Goal: Task Accomplishment & Management: Manage account settings

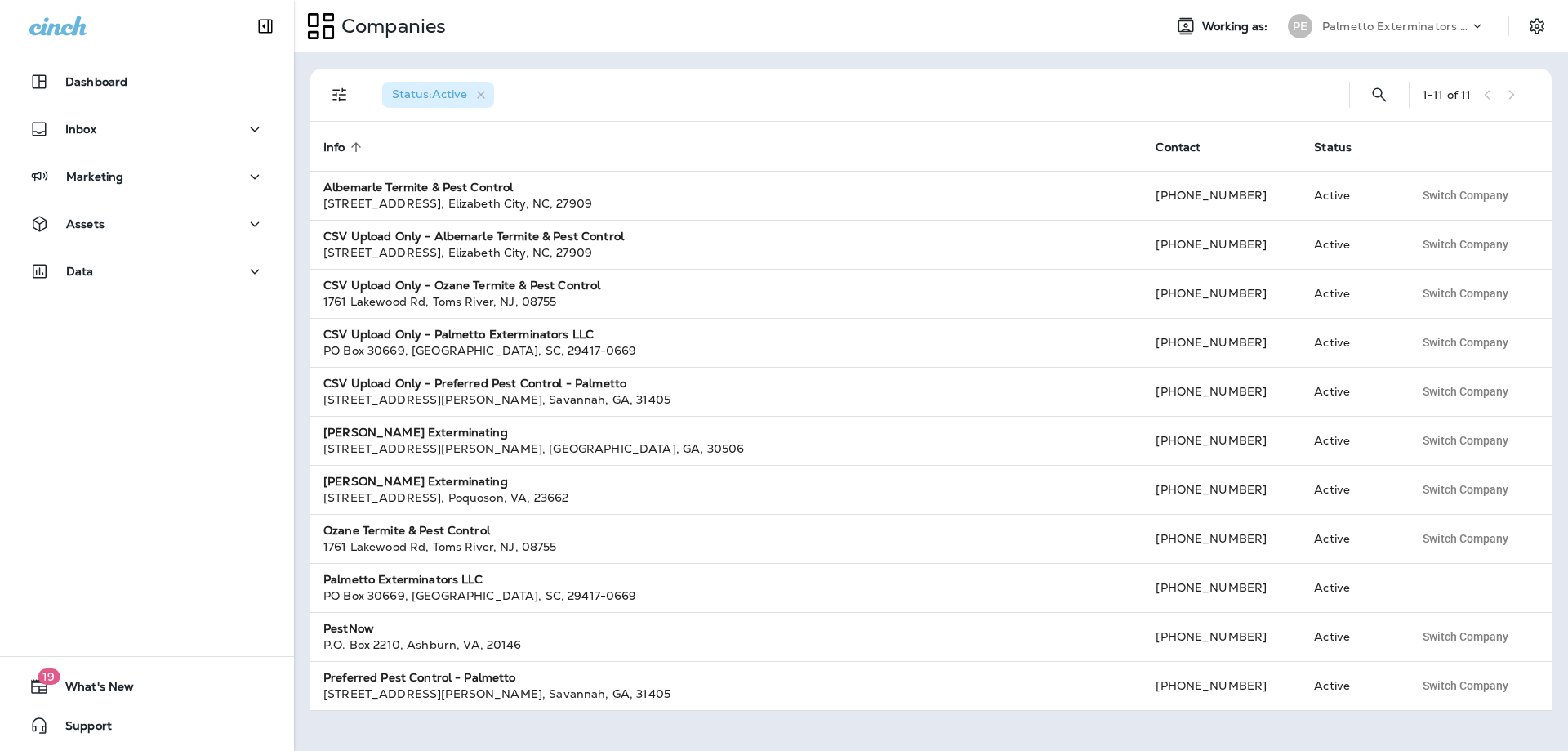
click at [1373, 33] on div "Palmetto Exterminators LLC" at bounding box center [1396, 25] width 147 height 24
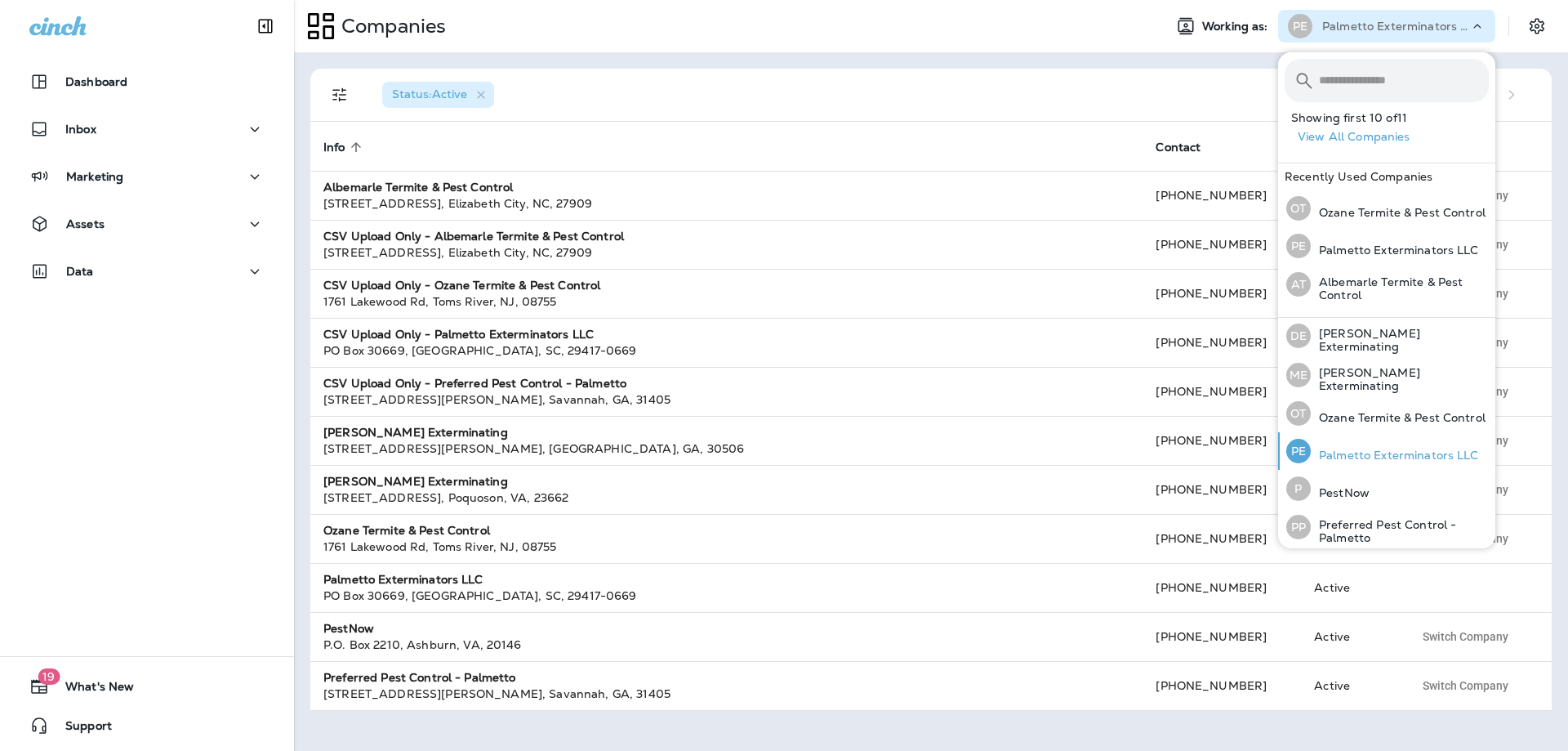
scroll to position [215, 0]
click at [1341, 527] on p "Preferred Pest Control - Palmetto" at bounding box center [1400, 526] width 178 height 26
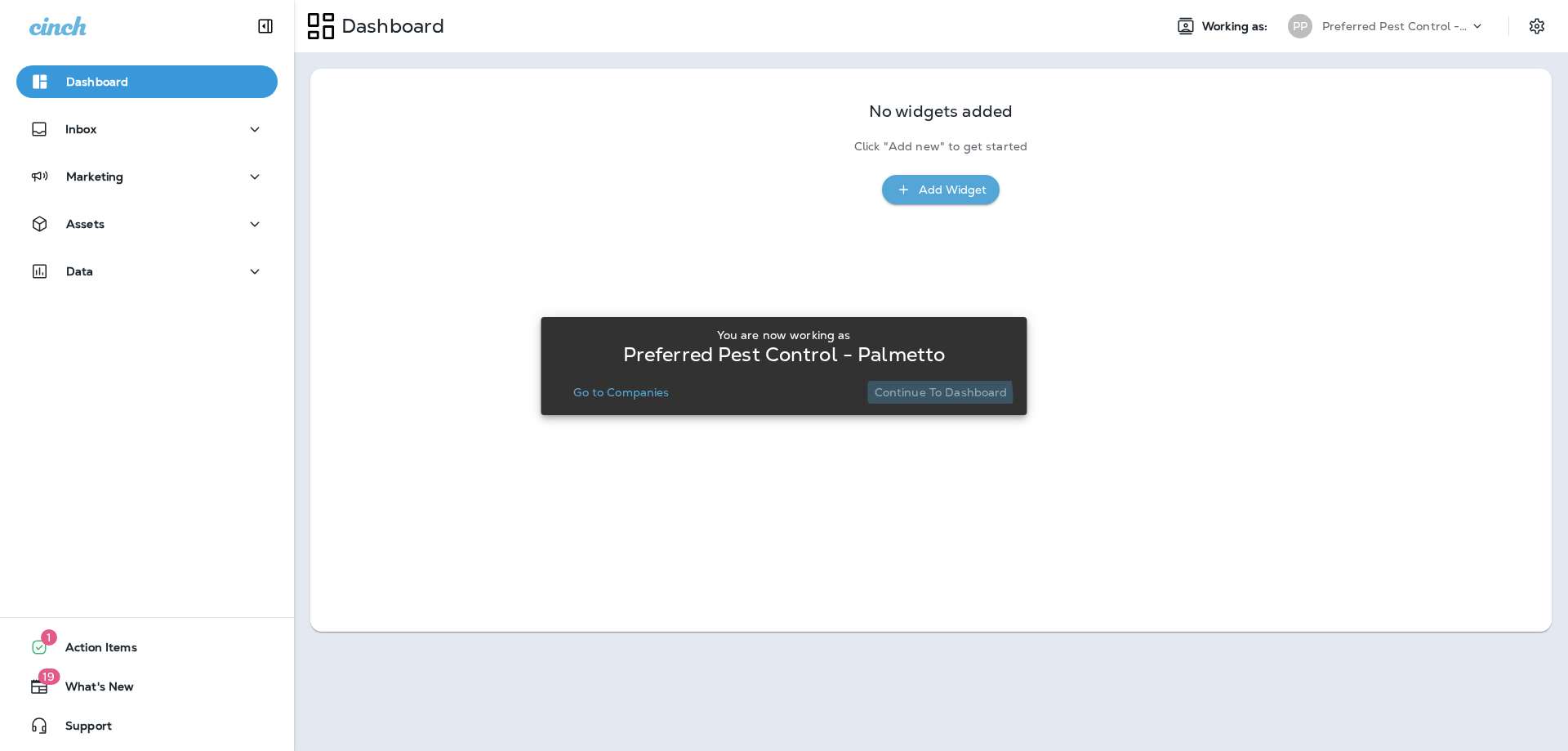
click at [929, 396] on p "Continue to Dashboard" at bounding box center [940, 392] width 133 height 13
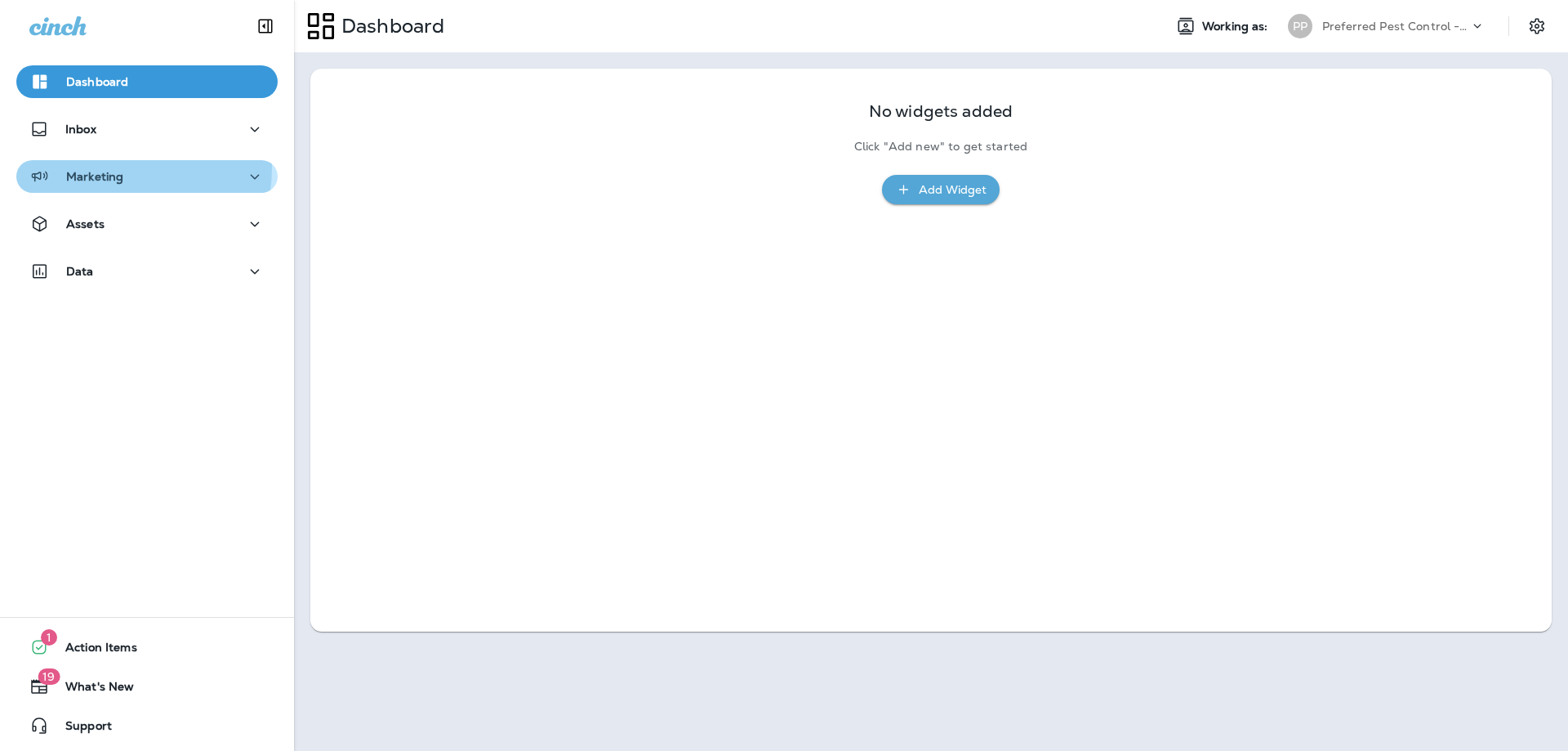
click at [80, 166] on div "Marketing" at bounding box center [77, 176] width 94 height 21
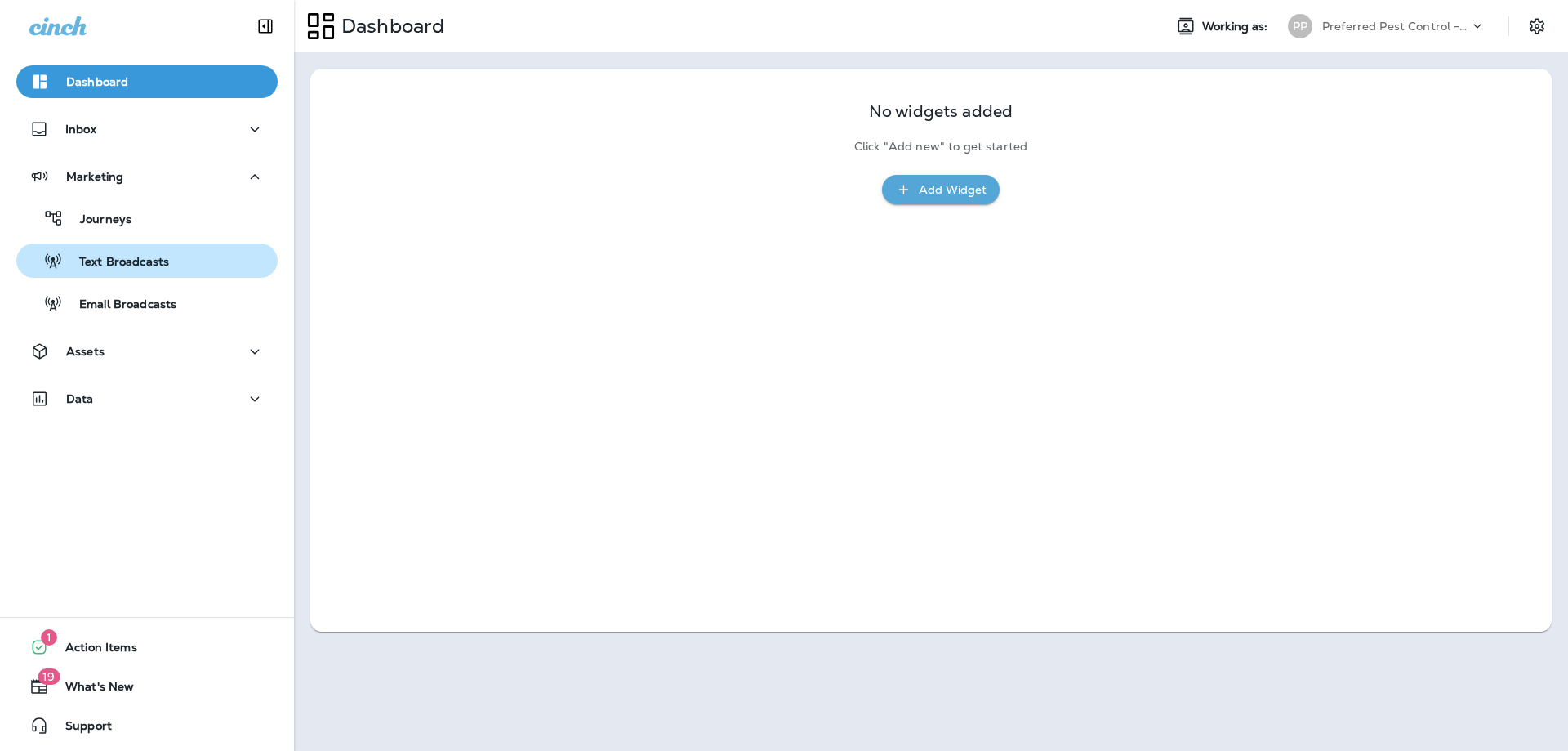
click at [92, 268] on p "Text Broadcasts" at bounding box center [116, 262] width 106 height 15
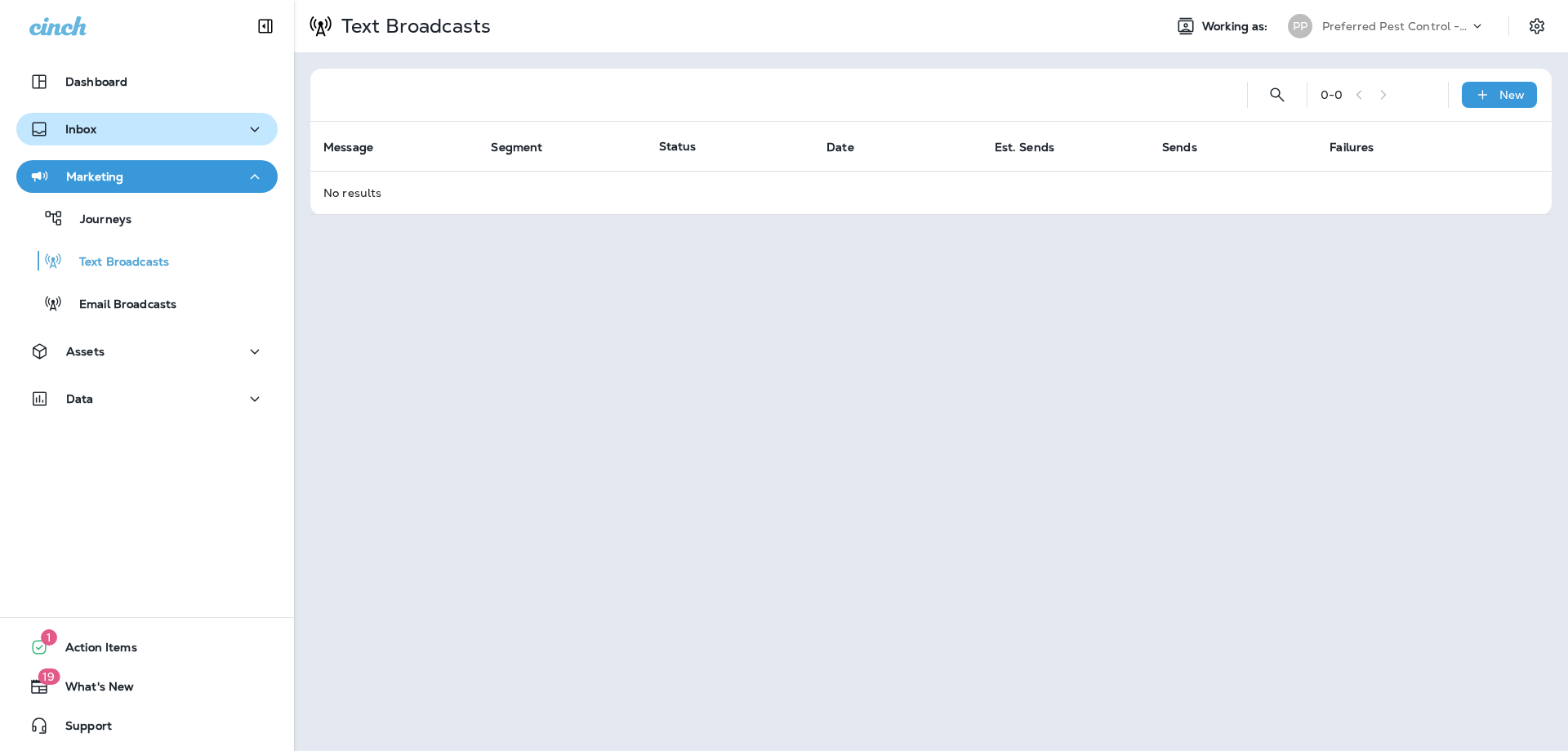
click at [85, 132] on p "Inbox" at bounding box center [80, 129] width 31 height 13
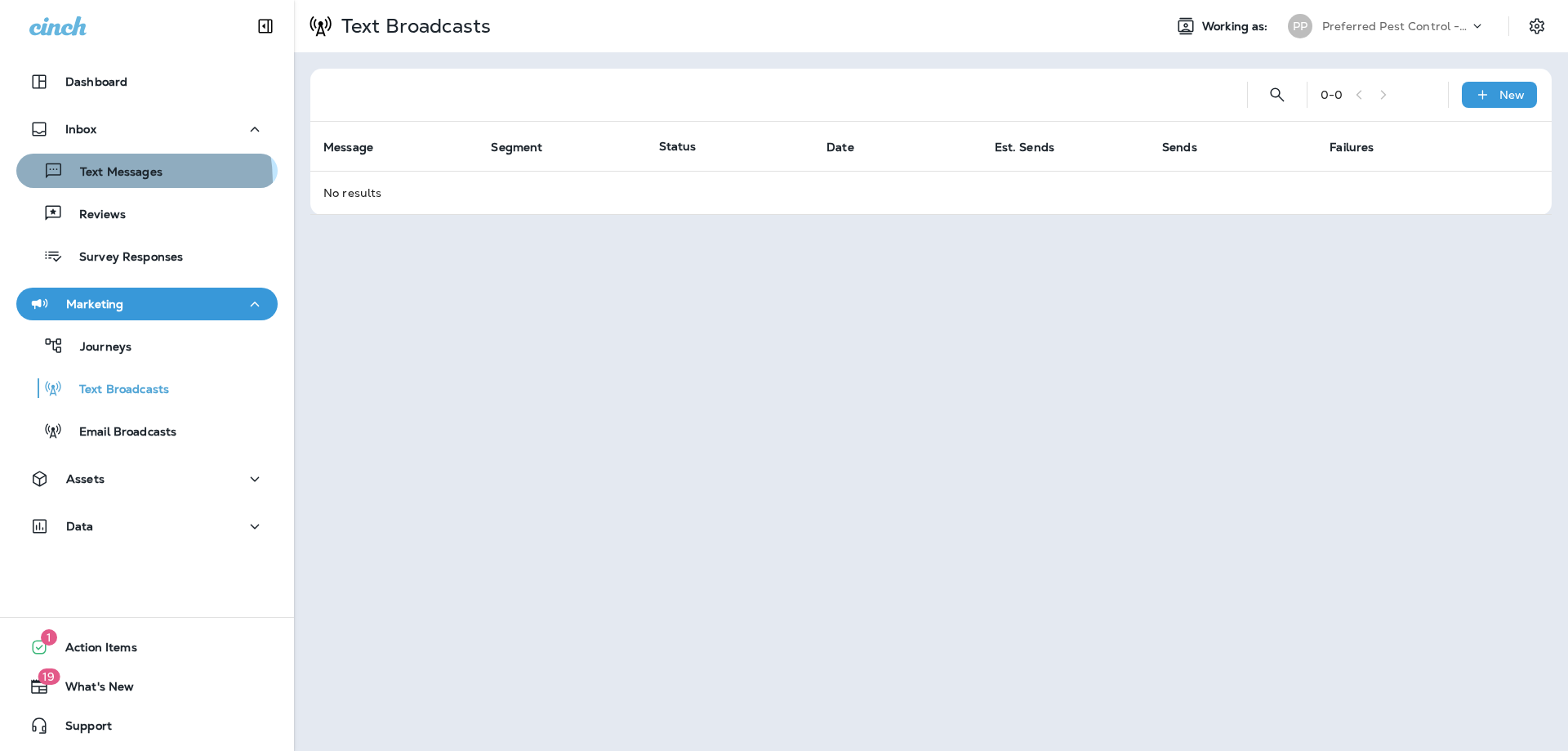
click at [97, 182] on div "Text Messages" at bounding box center [92, 170] width 139 height 24
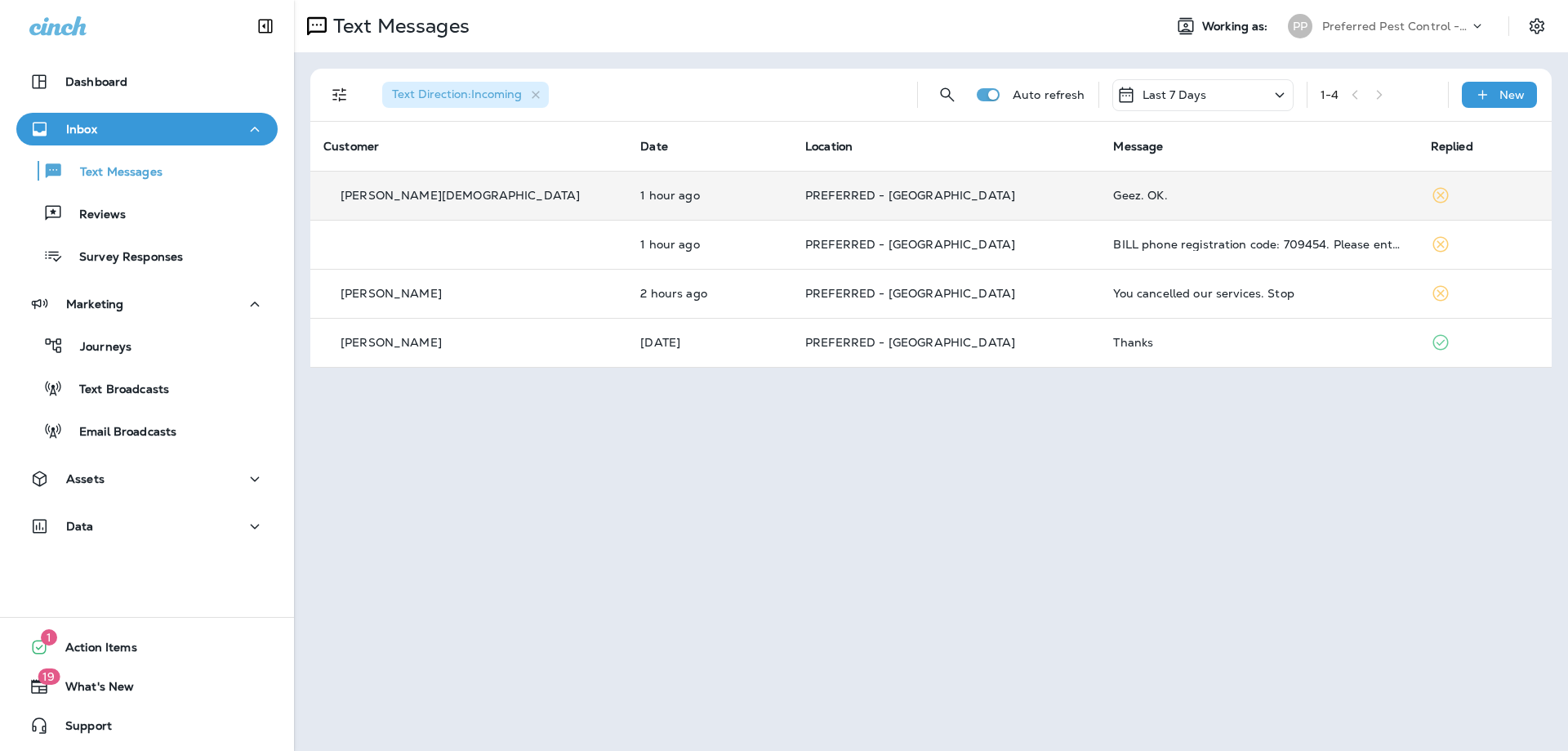
click at [1113, 198] on div "Geez. OK." at bounding box center [1259, 195] width 291 height 13
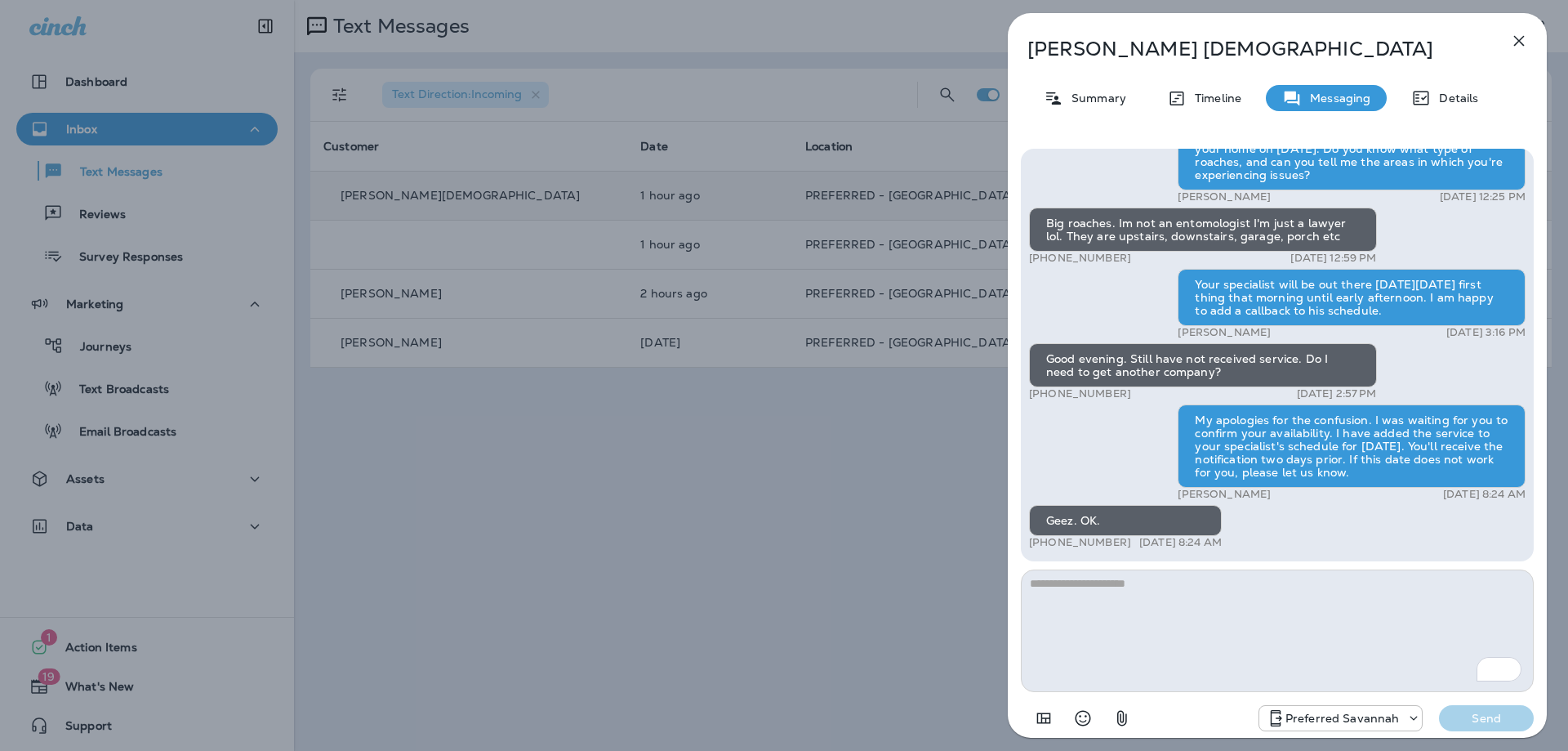
click at [1525, 41] on icon "button" at bounding box center [1519, 41] width 20 height 20
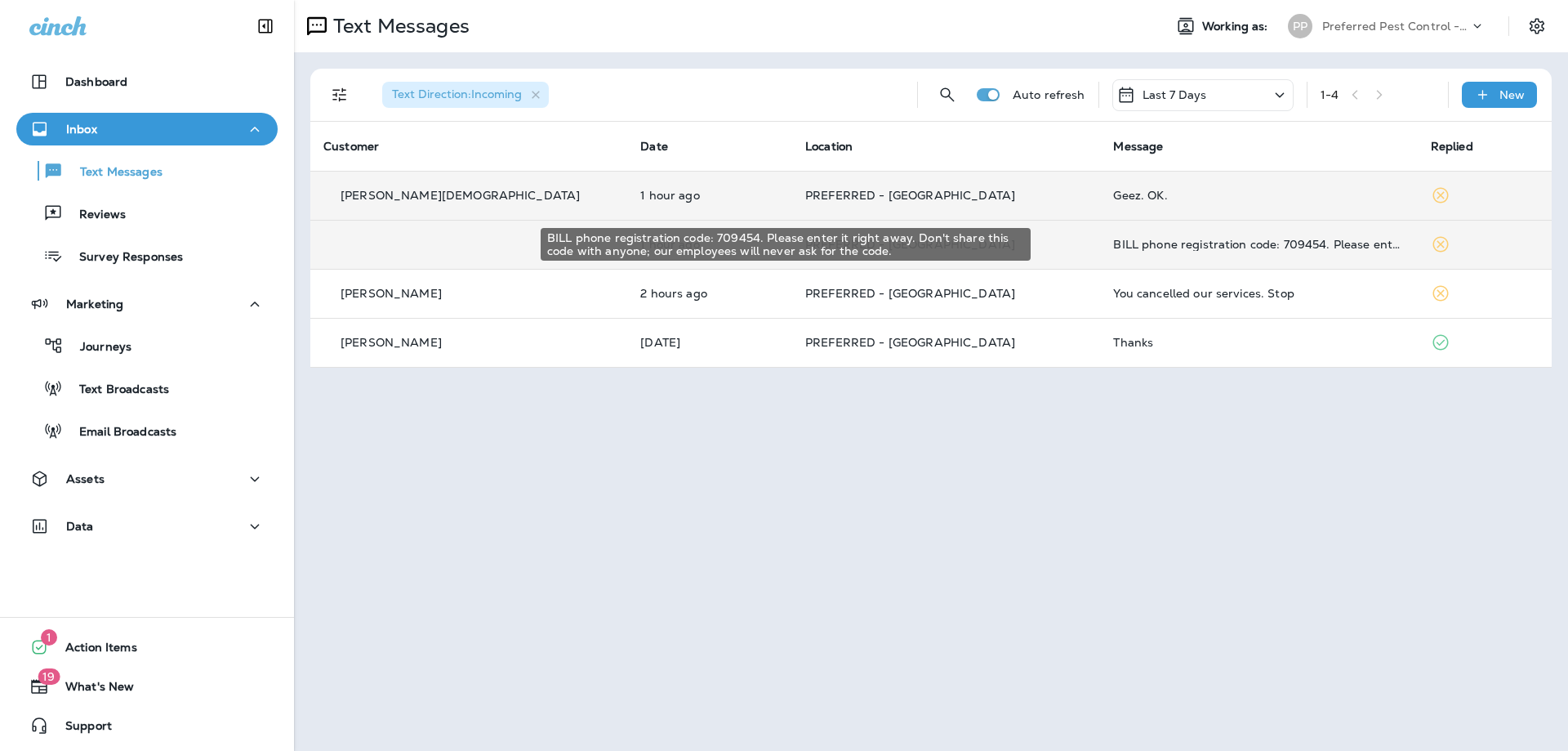
click at [1137, 239] on div "BILL phone registration code: 709454. Please enter it right away. Don't share t…" at bounding box center [1259, 244] width 291 height 13
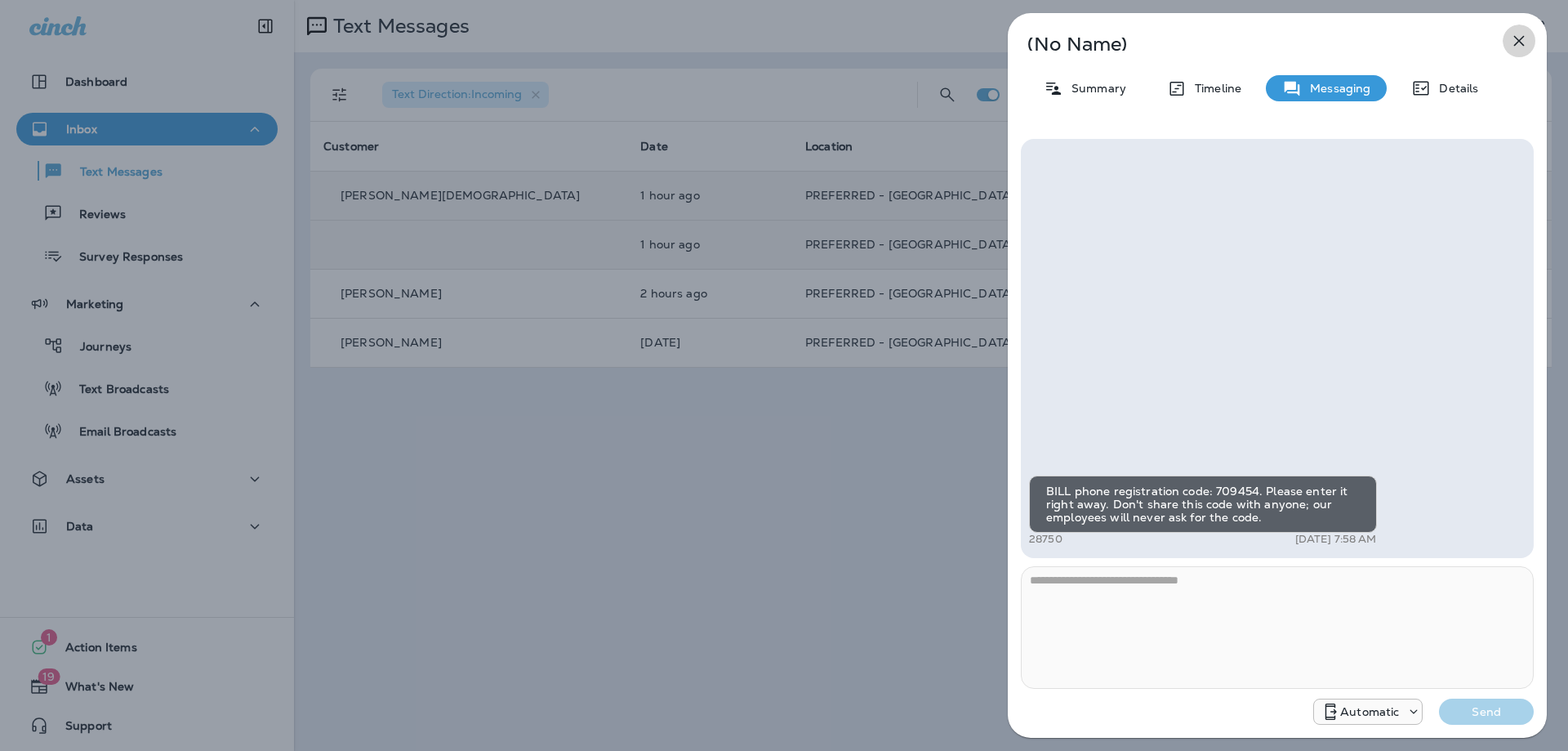
click at [1517, 38] on icon "button" at bounding box center [1519, 41] width 20 height 20
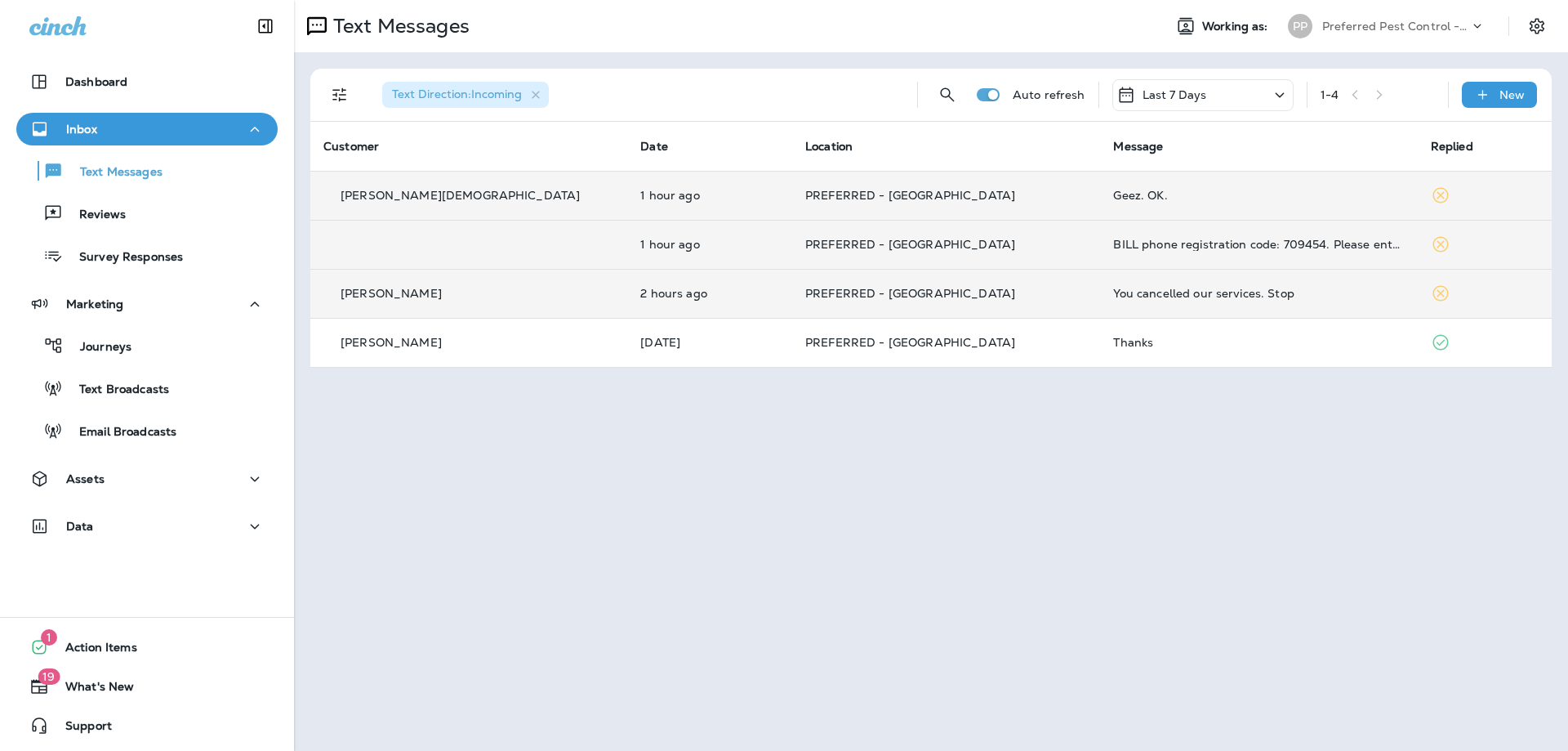
click at [1113, 297] on div "You cancelled our services. Stop" at bounding box center [1259, 293] width 291 height 13
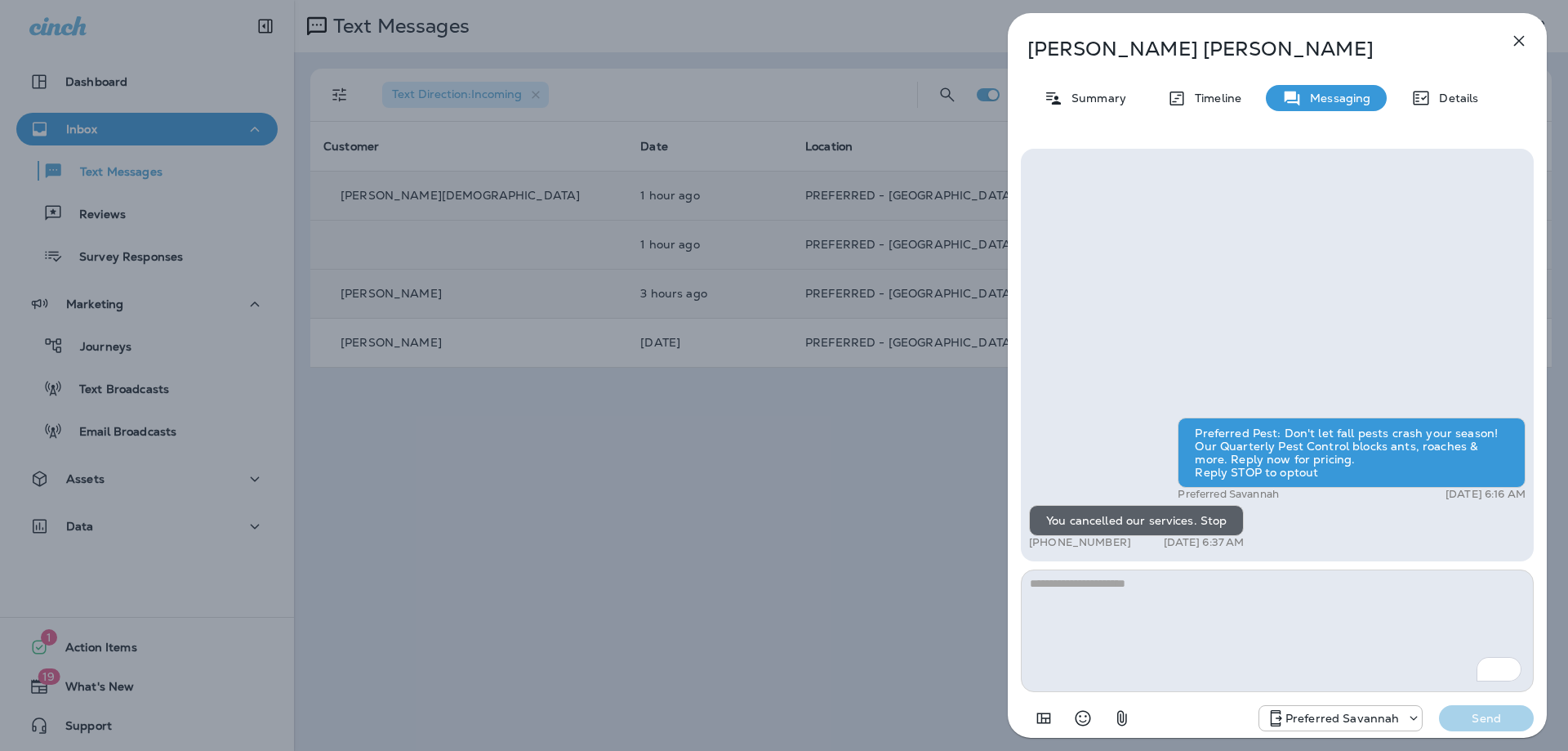
click at [1521, 43] on icon "button" at bounding box center [1520, 42] width 11 height 11
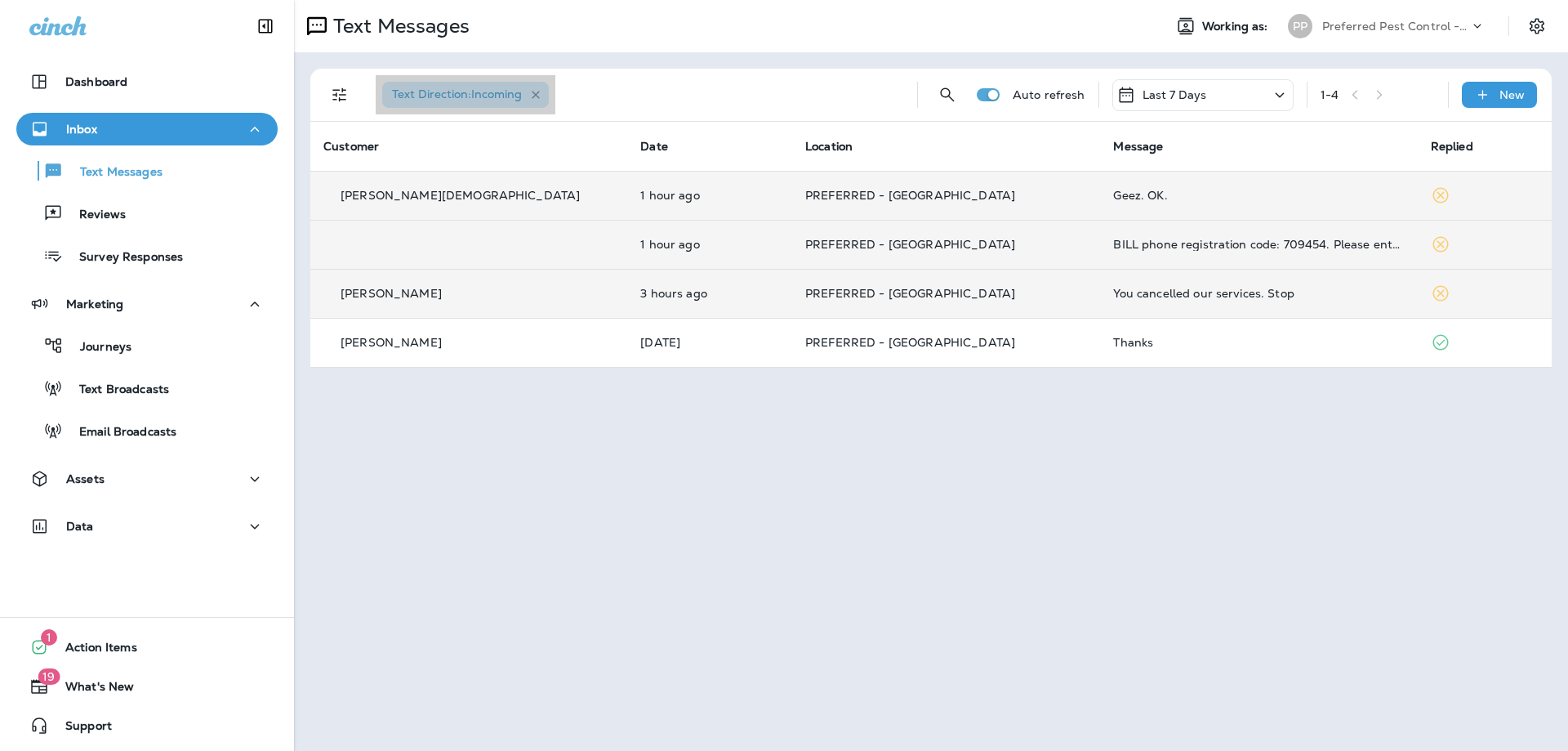
click at [542, 93] on icon "button" at bounding box center [535, 95] width 14 height 14
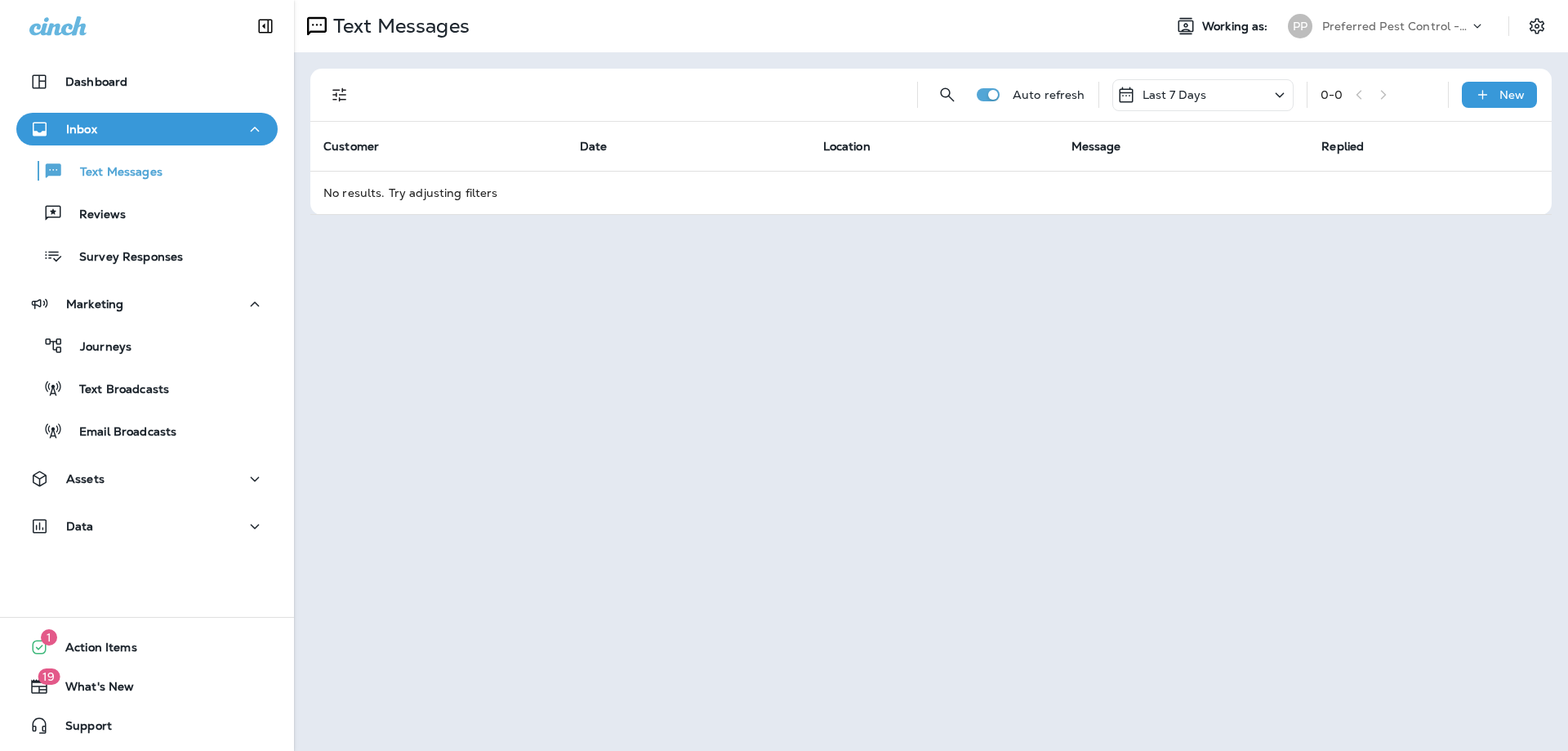
click at [1400, 25] on p "Preferred Pest Control - Palmetto" at bounding box center [1396, 26] width 147 height 13
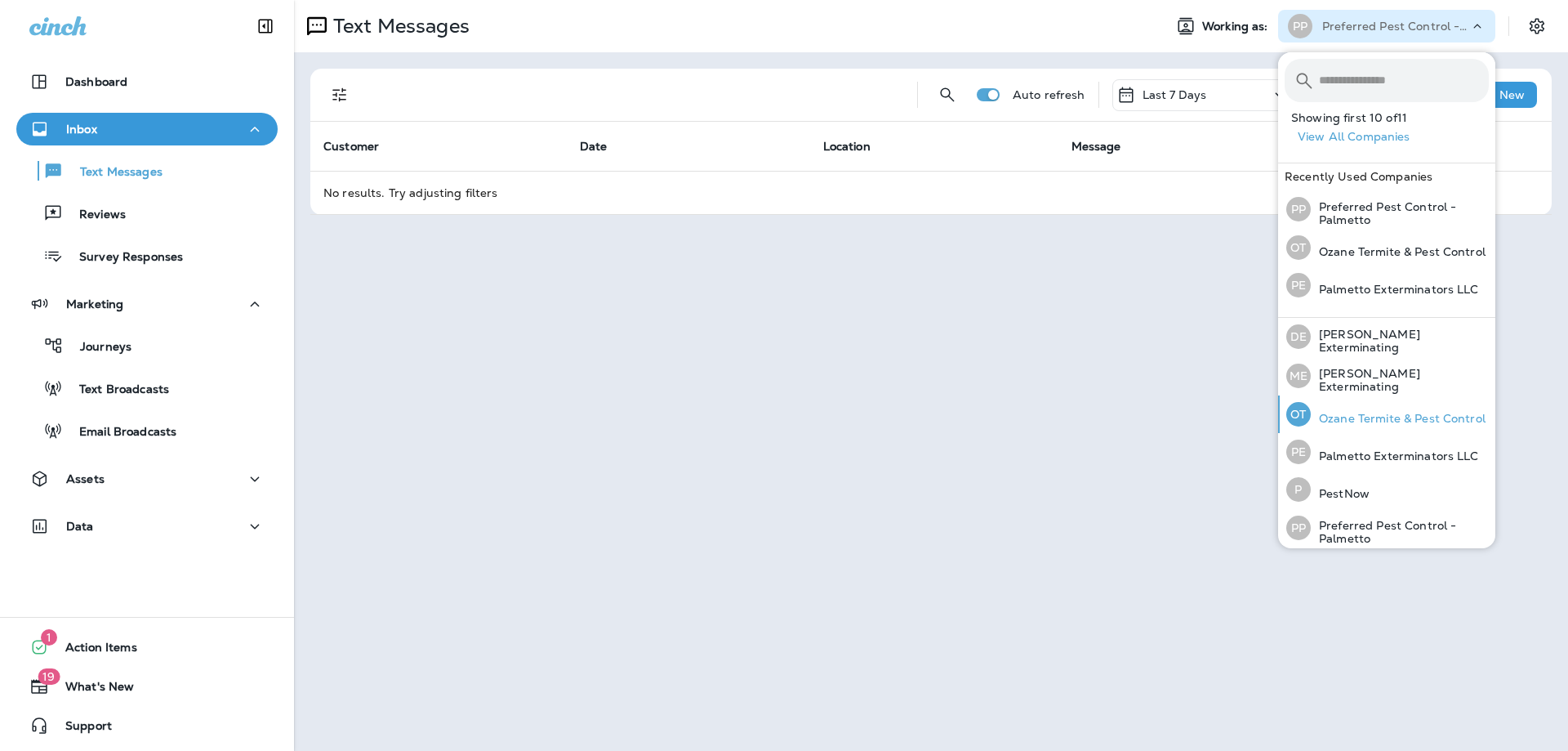
scroll to position [215, 0]
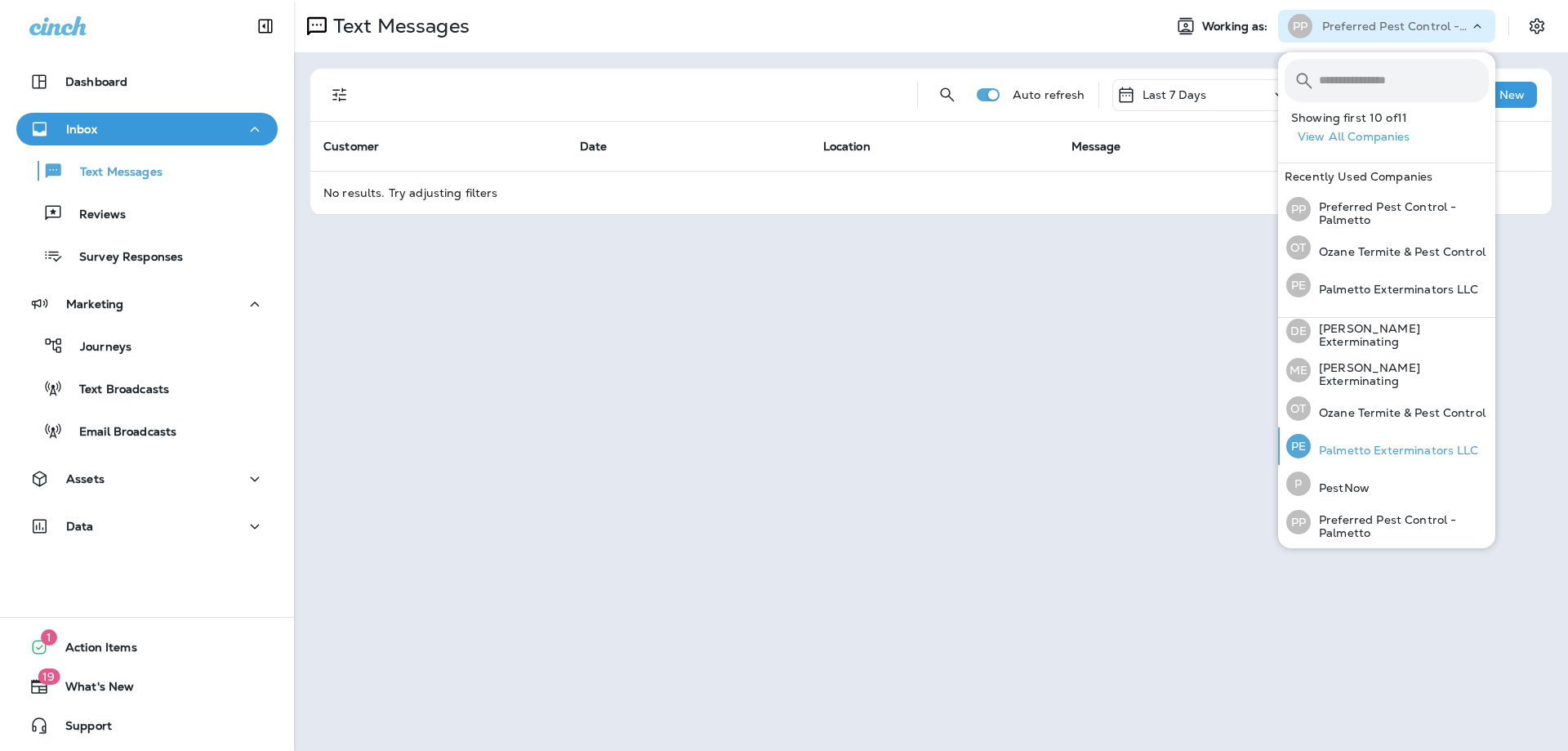
click at [1371, 450] on p "Palmetto Exterminators LLC" at bounding box center [1395, 451] width 168 height 13
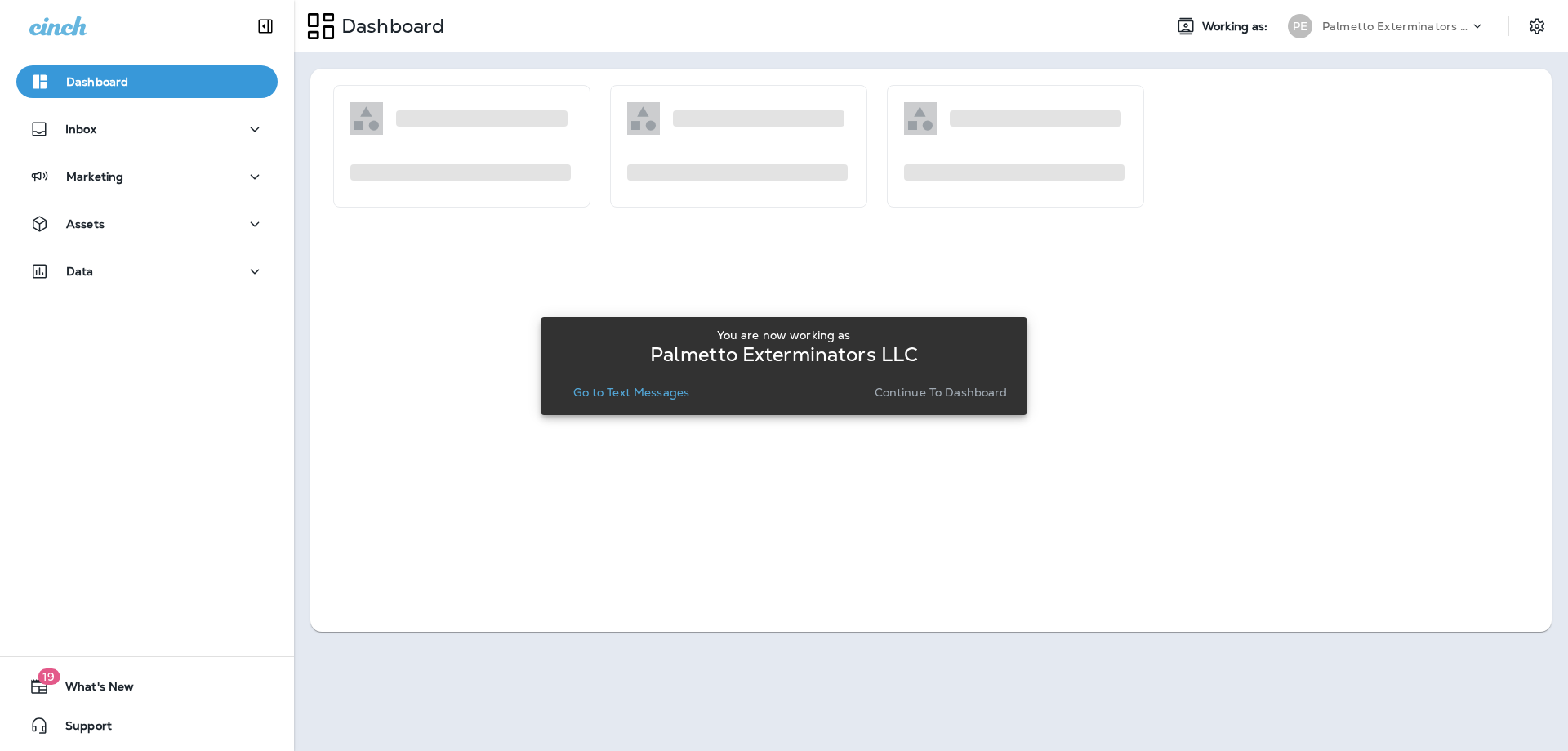
click at [941, 391] on p "Continue to Dashboard" at bounding box center [940, 392] width 133 height 13
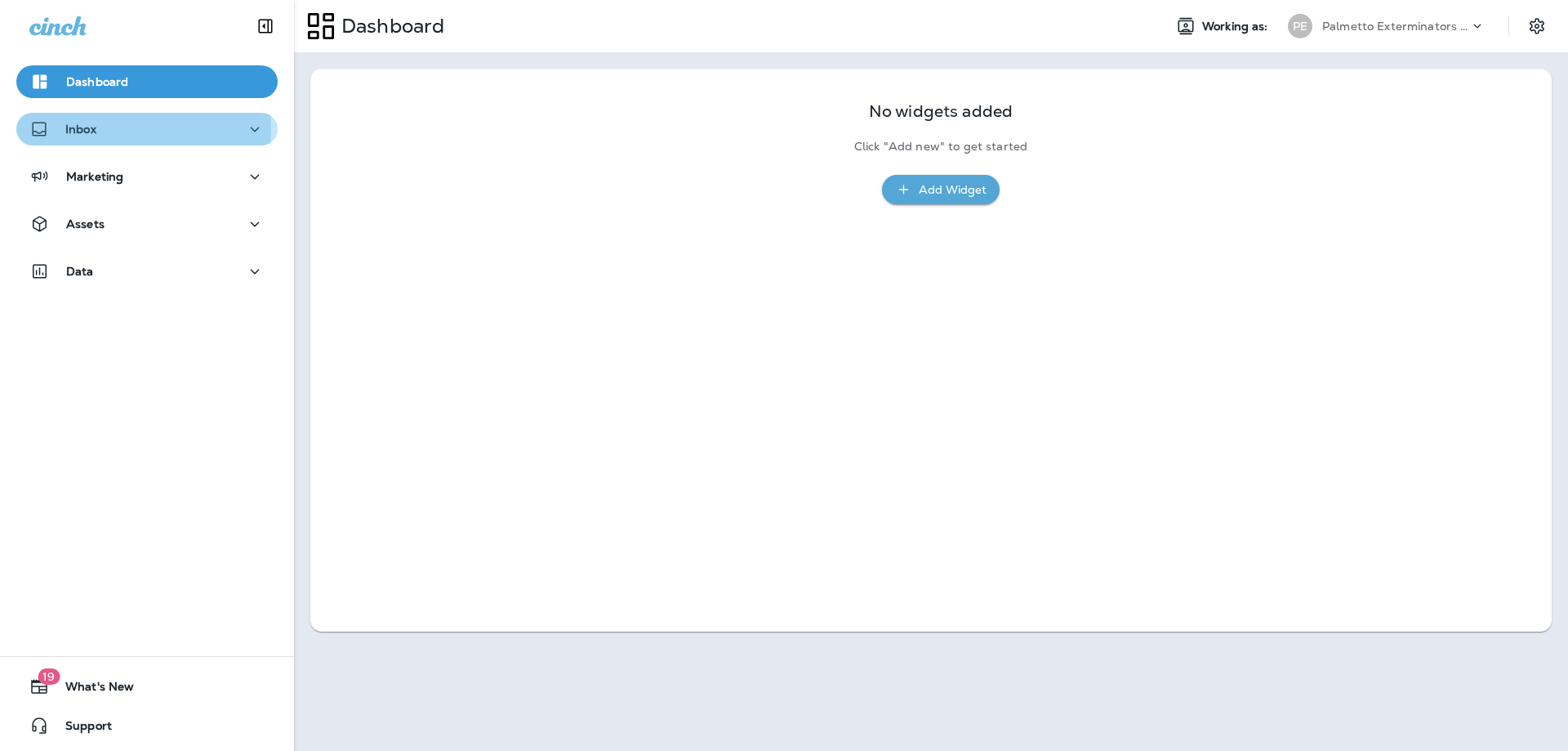
click at [87, 131] on p "Inbox" at bounding box center [80, 129] width 31 height 13
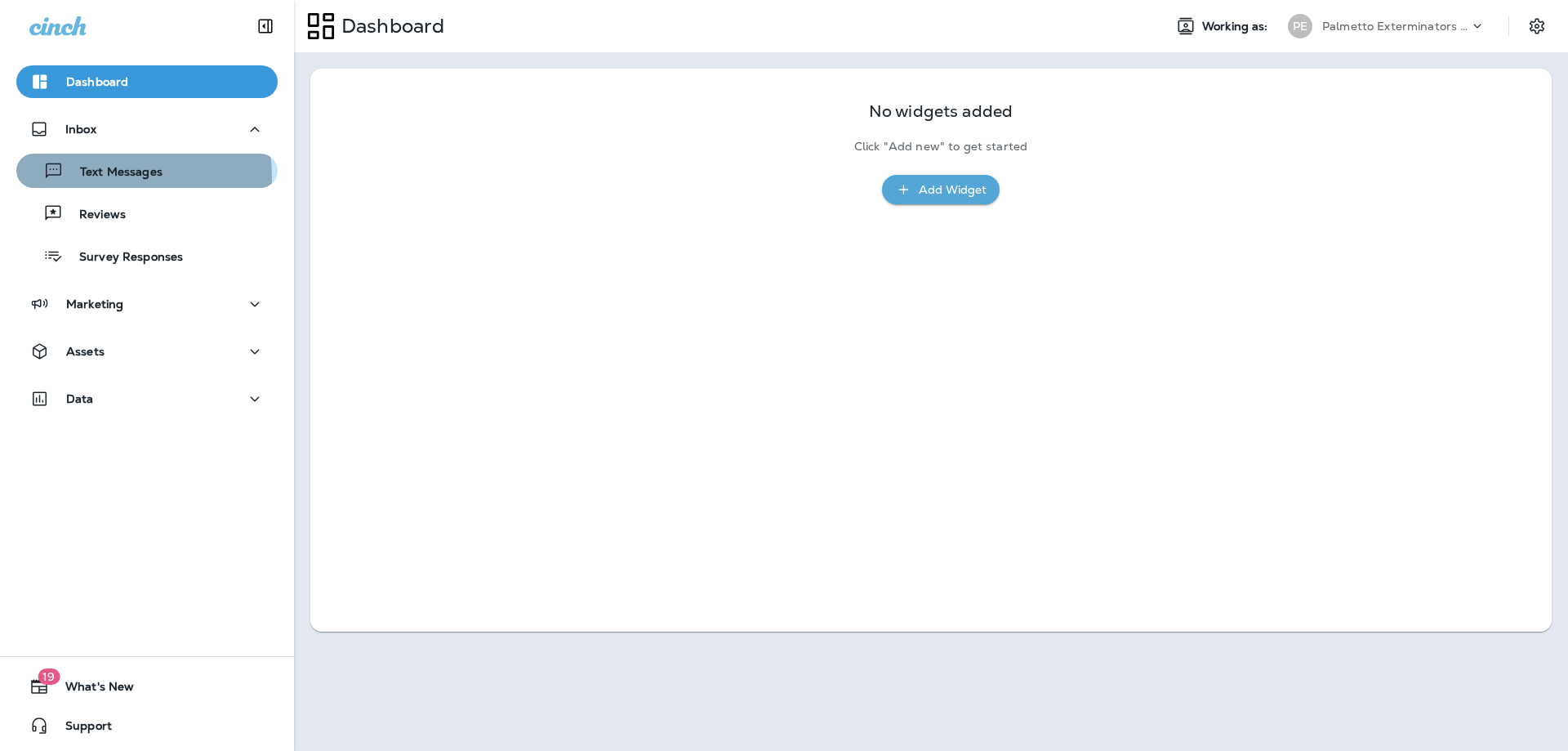
click at [121, 176] on p "Text Messages" at bounding box center [112, 172] width 99 height 15
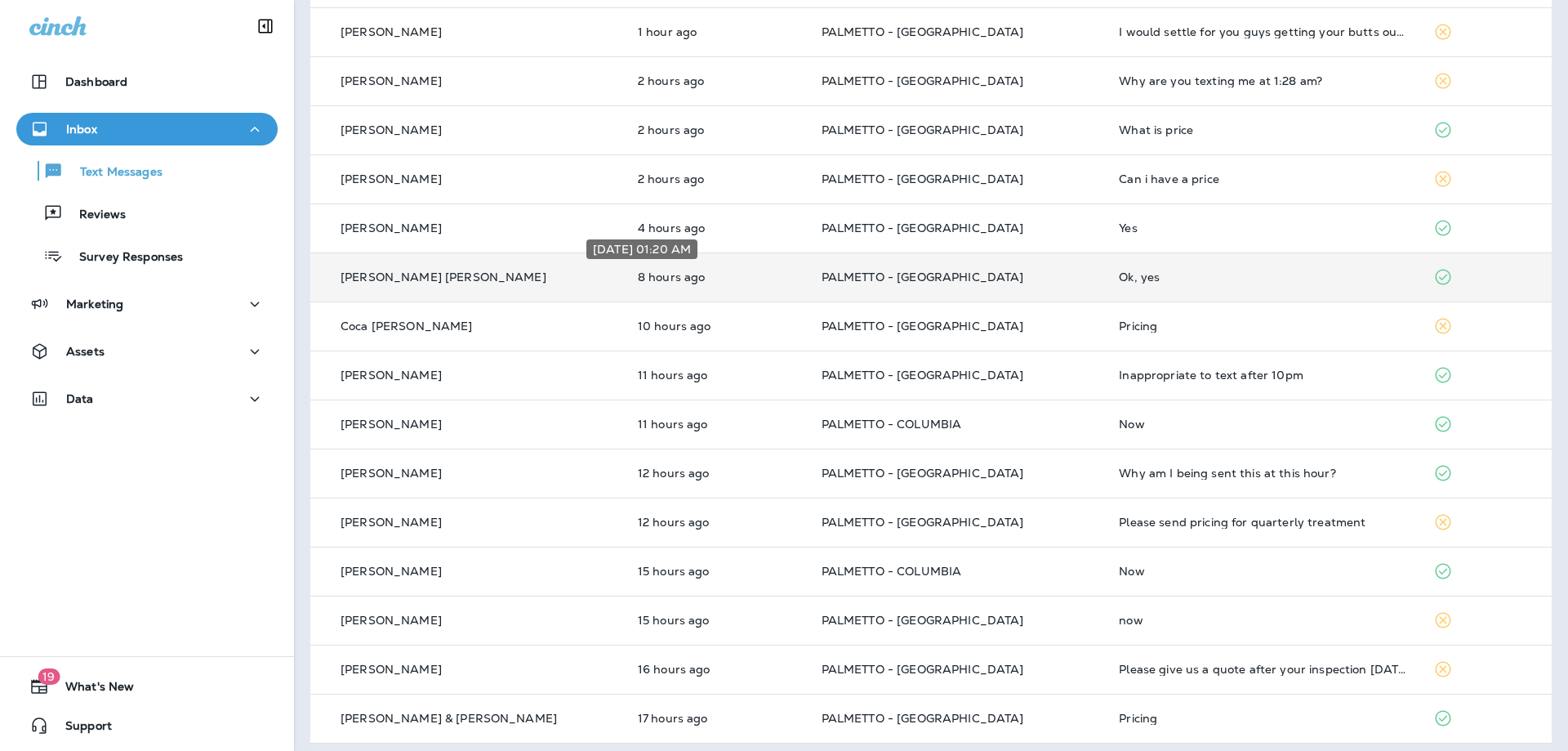
scroll to position [327, 0]
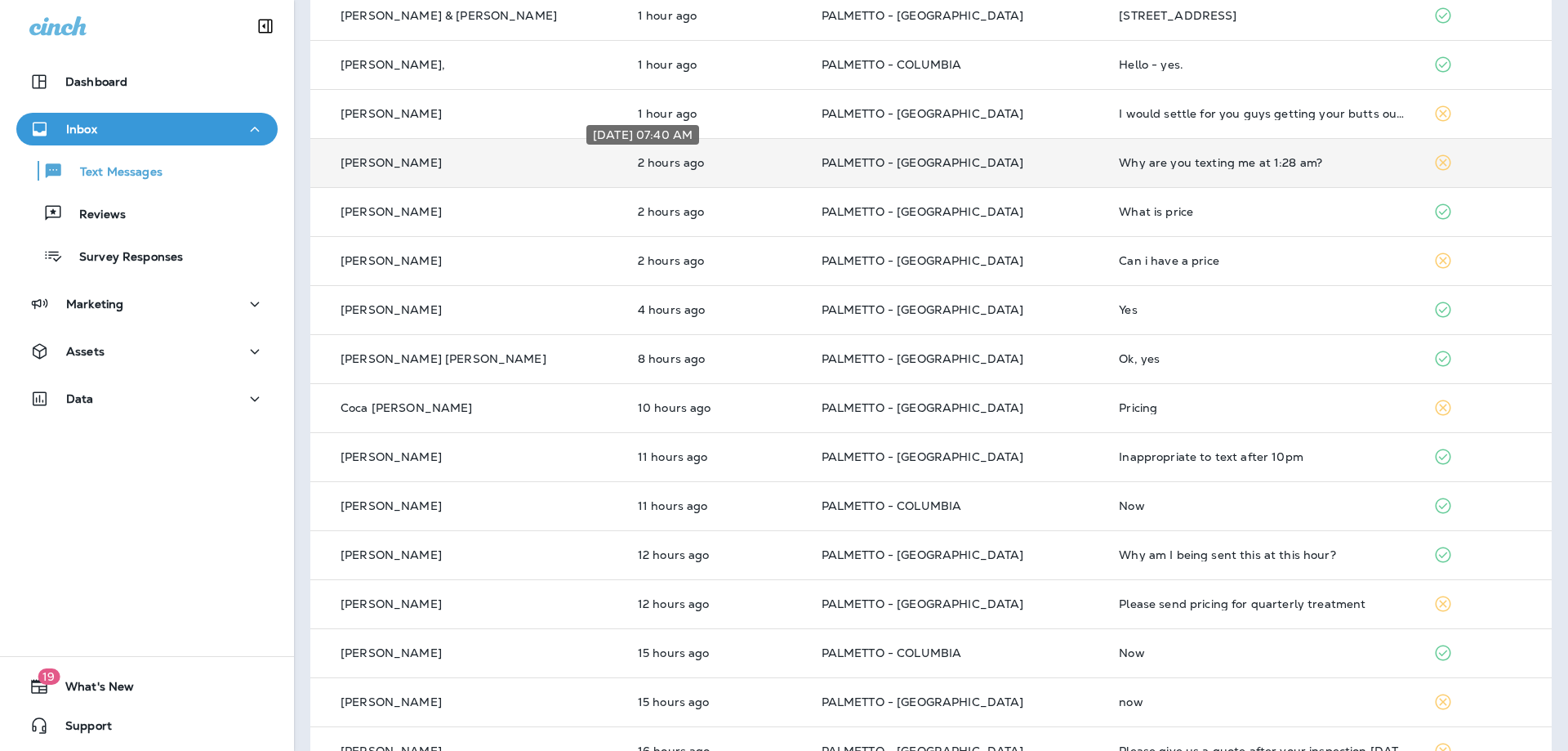
click at [638, 163] on p "2 hours ago" at bounding box center [717, 163] width 157 height 13
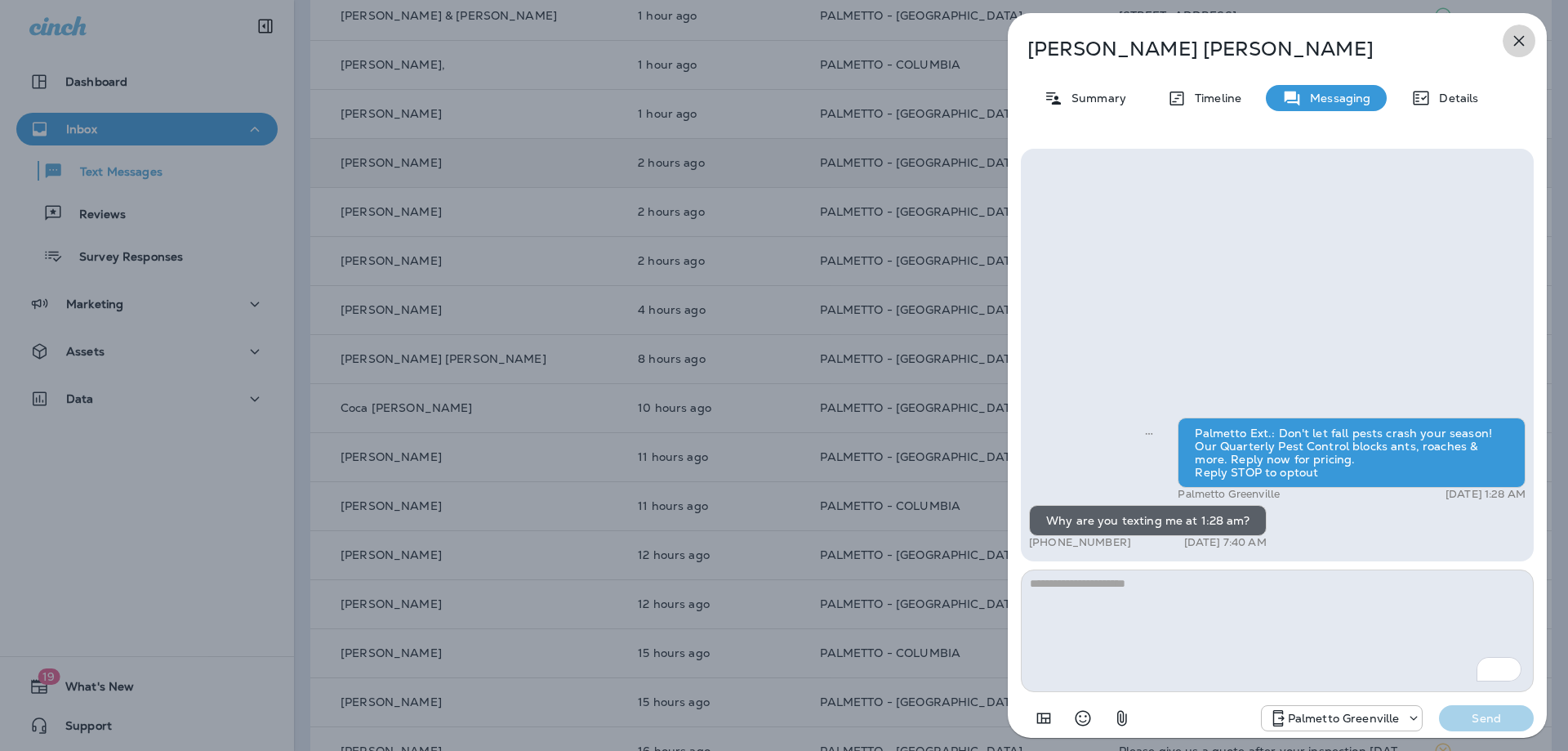
click at [1520, 42] on icon "button" at bounding box center [1520, 42] width 11 height 11
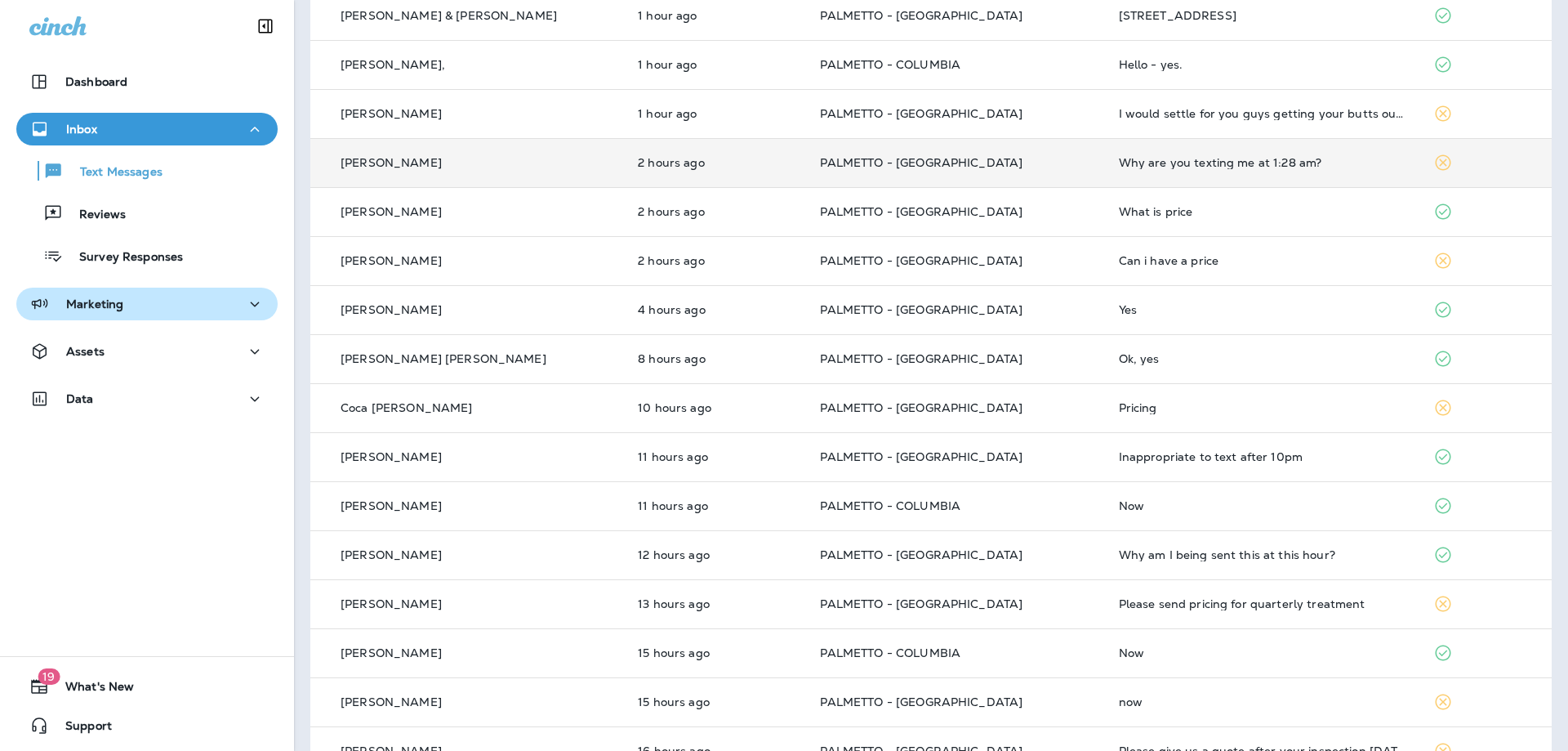
click at [90, 305] on p "Marketing" at bounding box center [94, 304] width 57 height 13
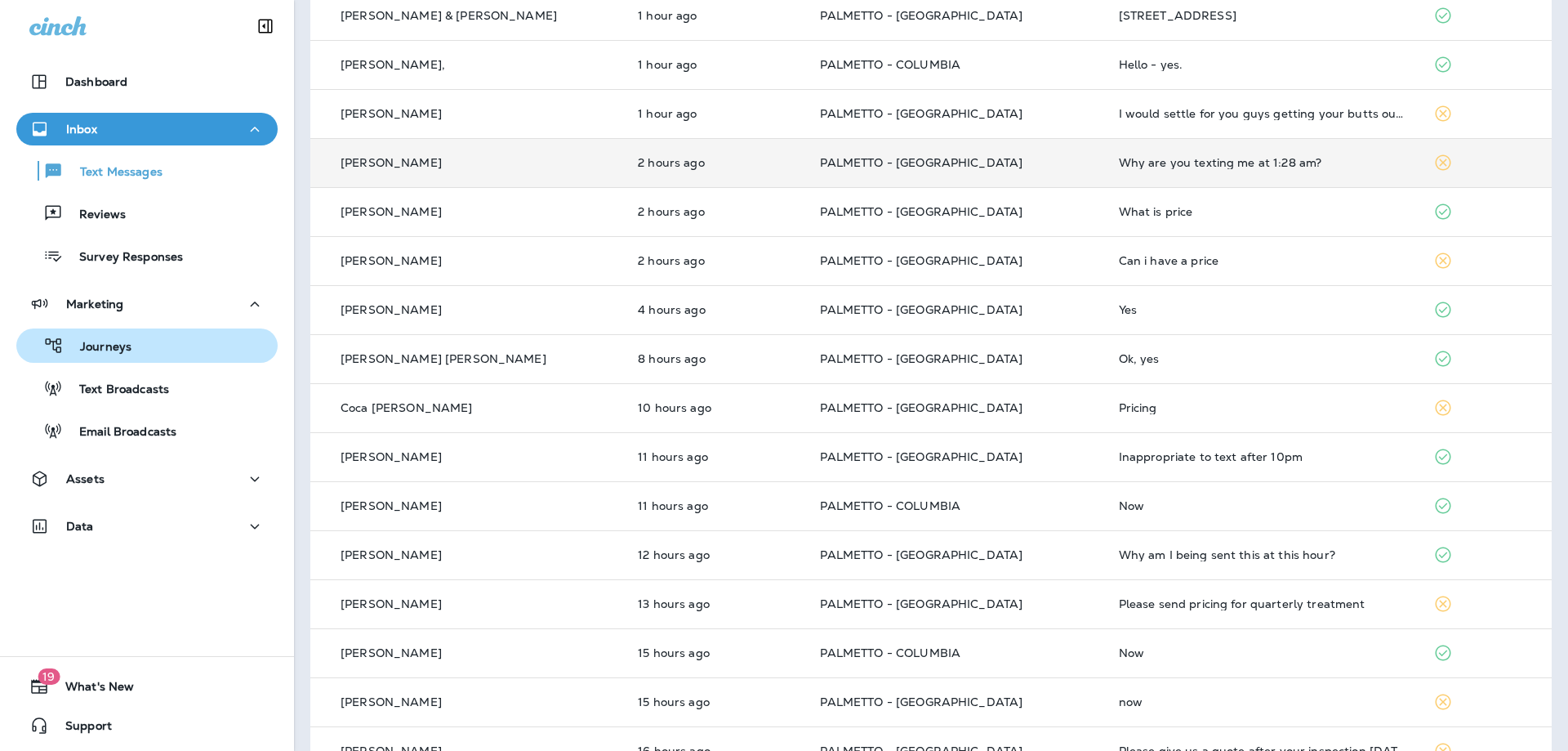
click at [108, 348] on p "Journeys" at bounding box center [97, 347] width 68 height 15
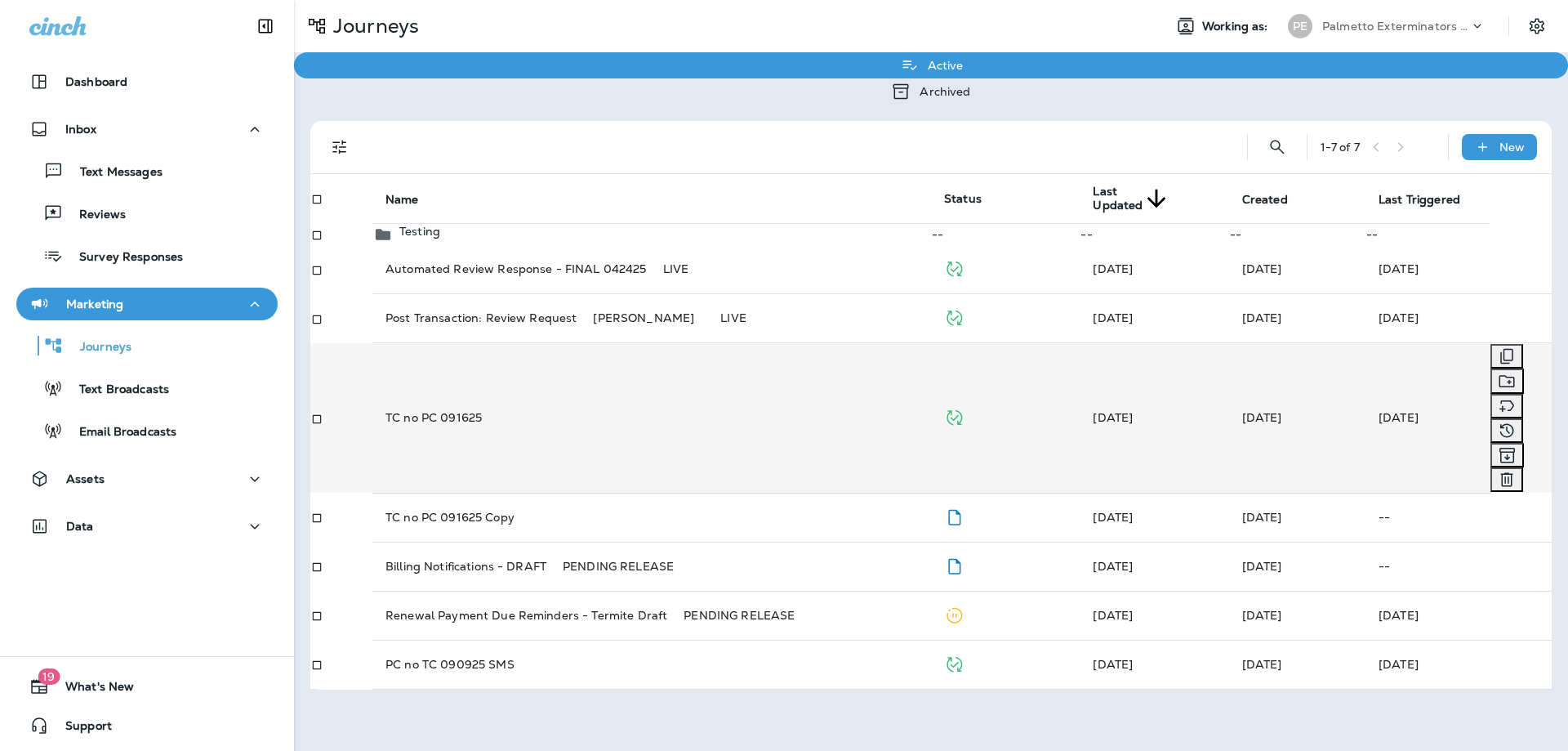
click at [427, 410] on p "TC no PC 091625" at bounding box center [433, 418] width 97 height 16
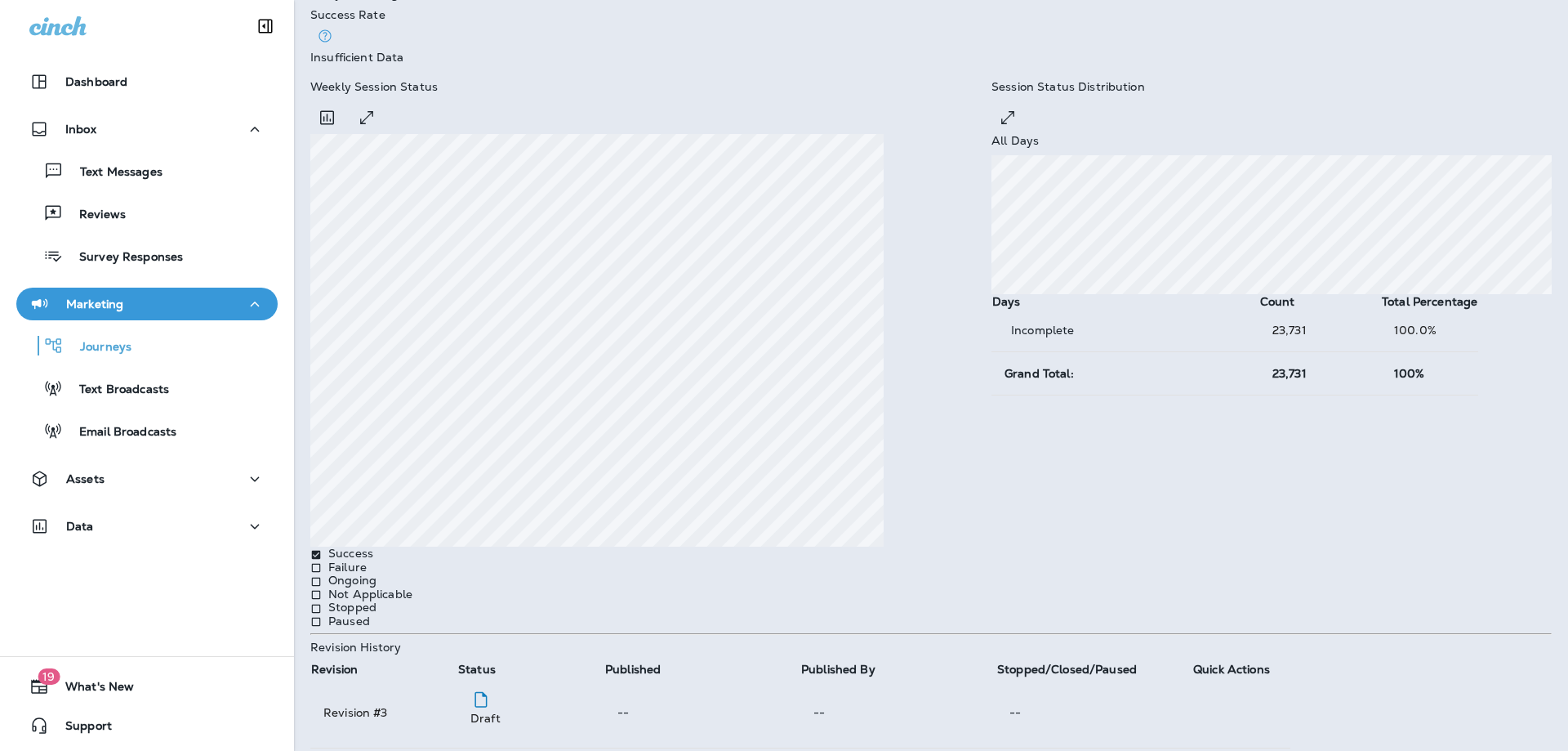
scroll to position [535, 0]
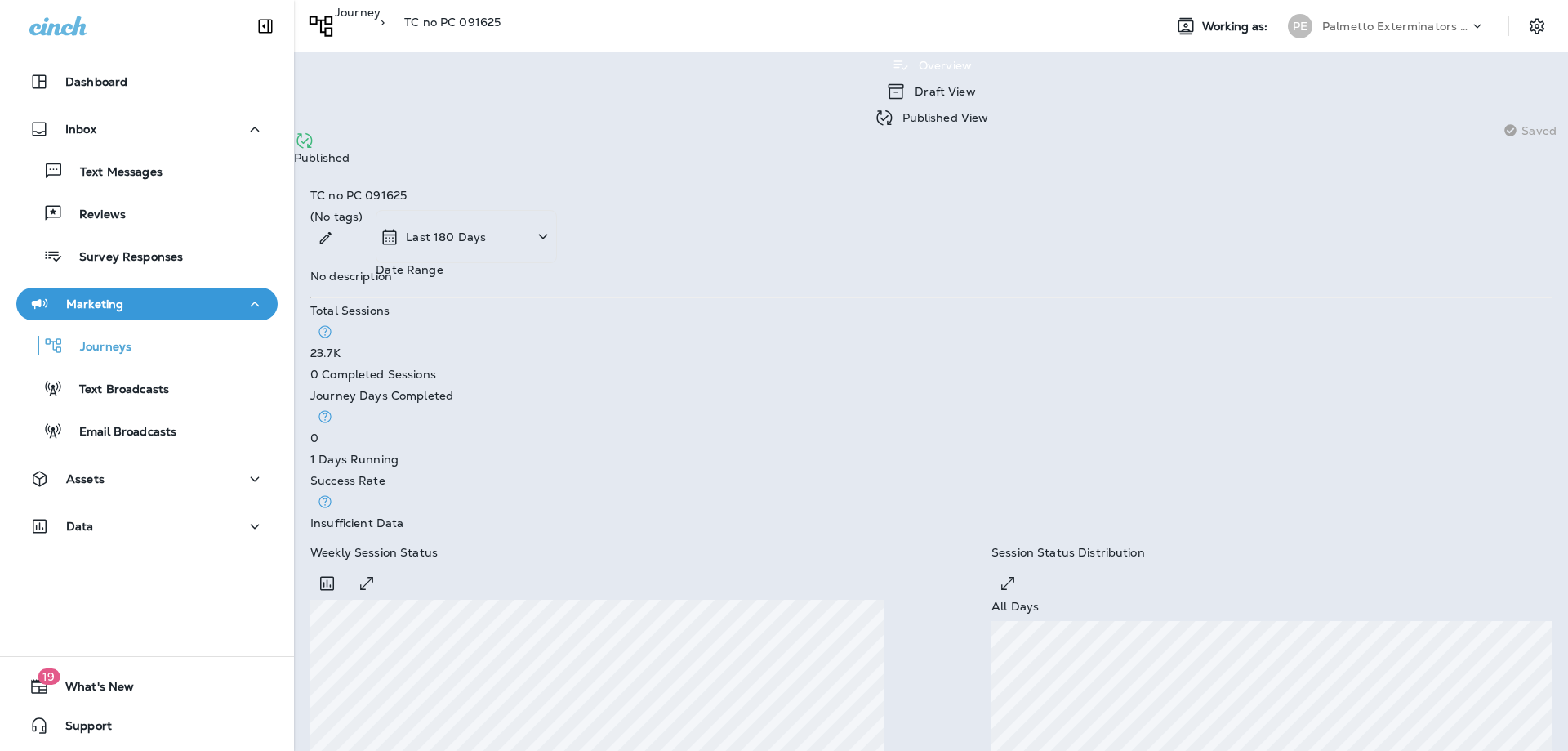
click at [894, 111] on p "Published View" at bounding box center [941, 118] width 95 height 13
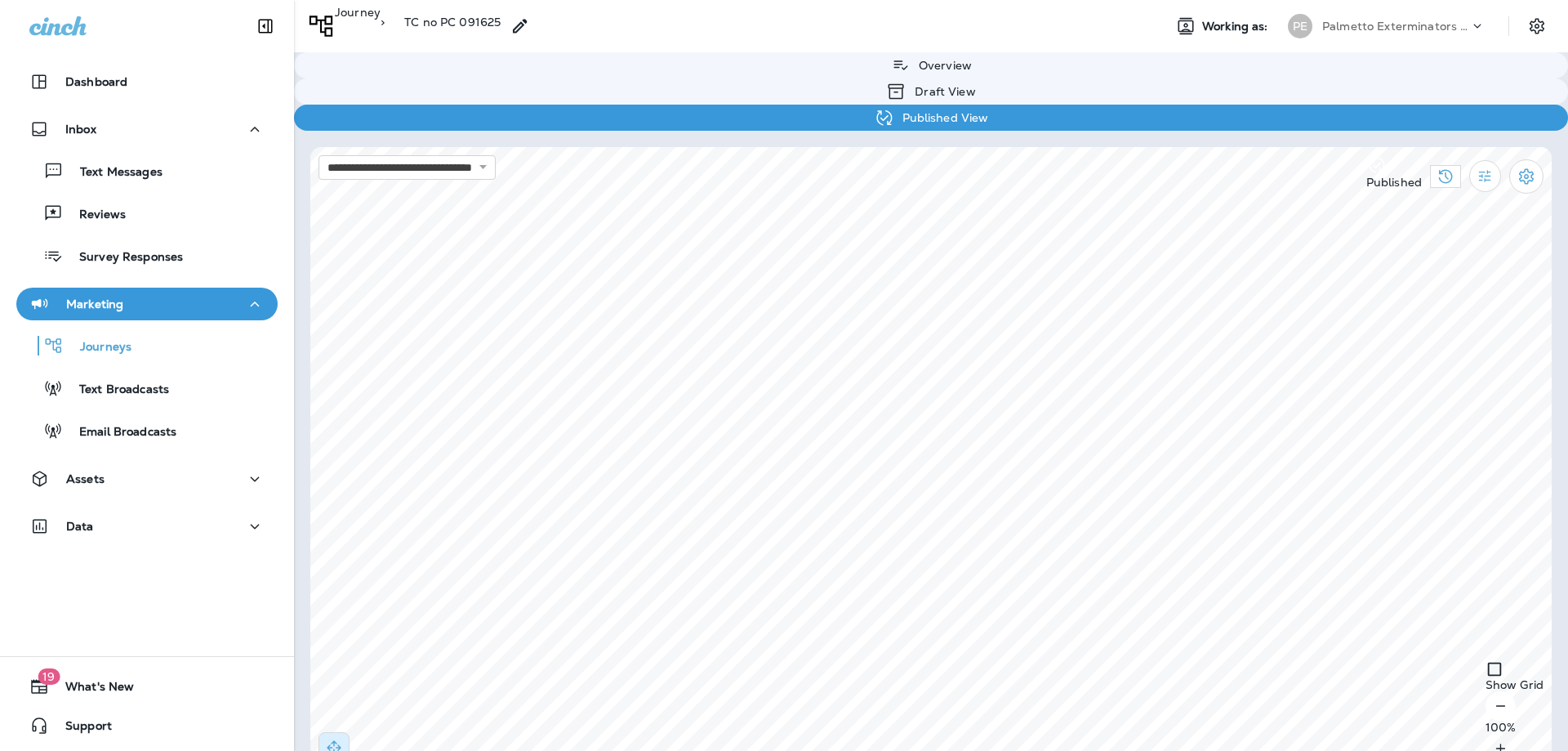
click at [1560, 447] on div "**********" at bounding box center [930, 376] width 1274 height 751
click at [1075, 332] on span "Close" at bounding box center [1066, 329] width 30 height 12
